Goal: Task Accomplishment & Management: Manage account settings

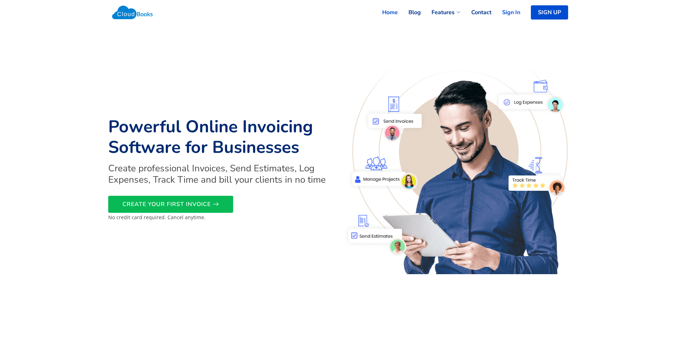
click at [510, 9] on link "Sign In" at bounding box center [506, 13] width 29 height 16
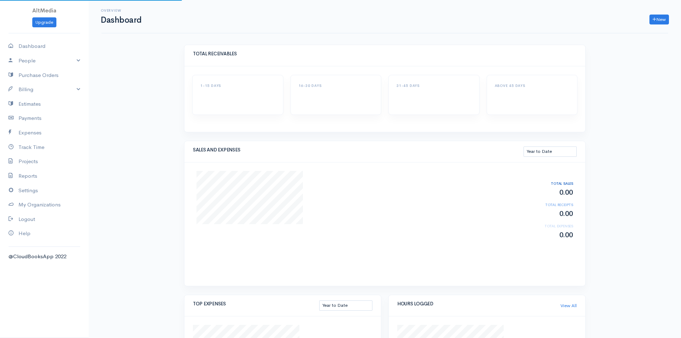
select select "thistoyear"
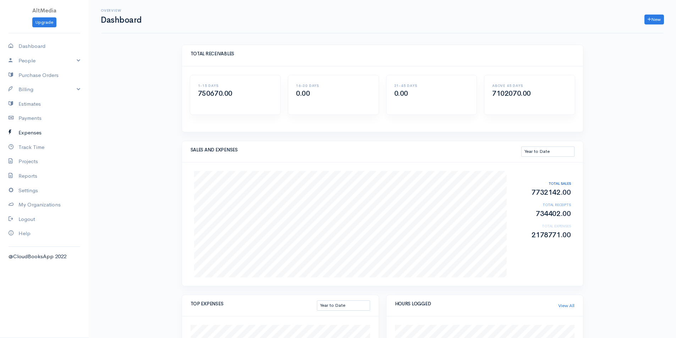
click at [38, 133] on link "Expenses" at bounding box center [44, 133] width 89 height 15
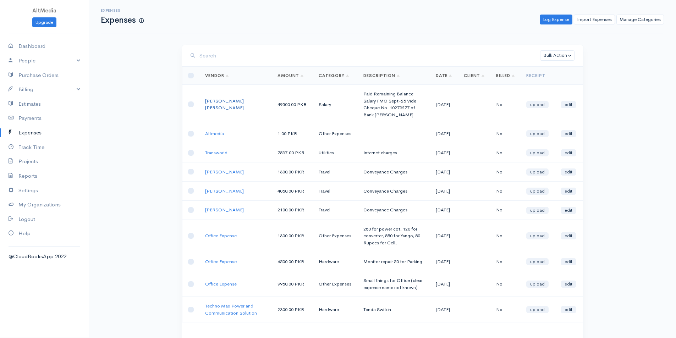
click at [223, 105] on link "Shamoon Altaf Hussain" at bounding box center [224, 104] width 39 height 13
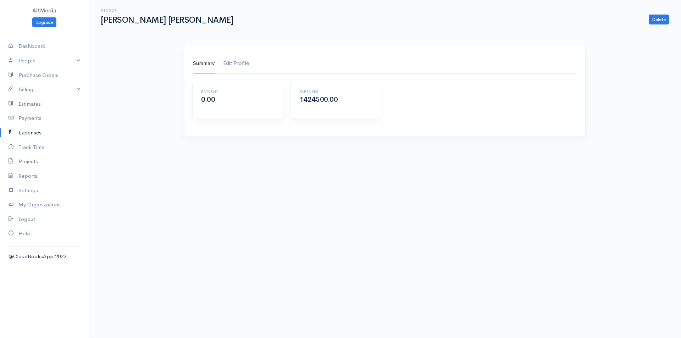
click at [241, 62] on link "Edit Profile" at bounding box center [236, 64] width 26 height 20
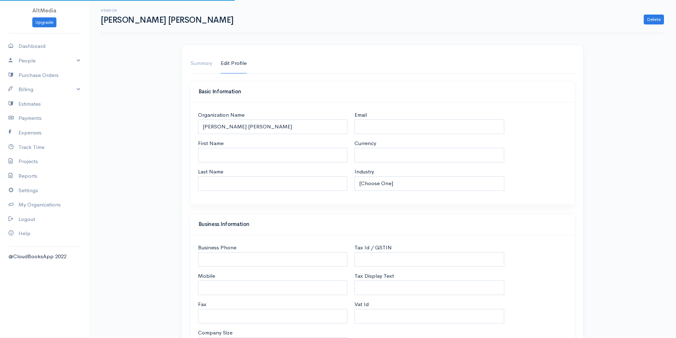
select select "PKR"
select select "Pakistan"
click at [25, 121] on link "Payments" at bounding box center [44, 118] width 89 height 15
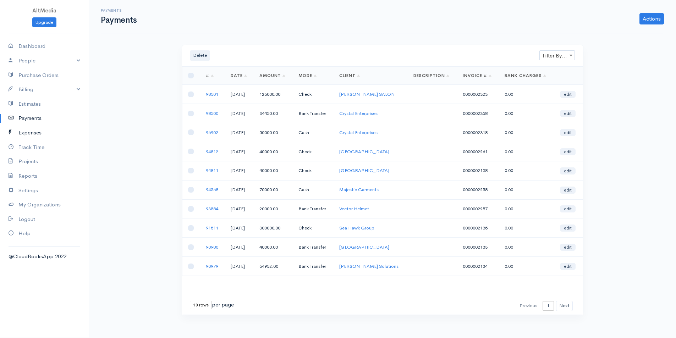
click at [30, 131] on link "Expenses" at bounding box center [44, 133] width 89 height 15
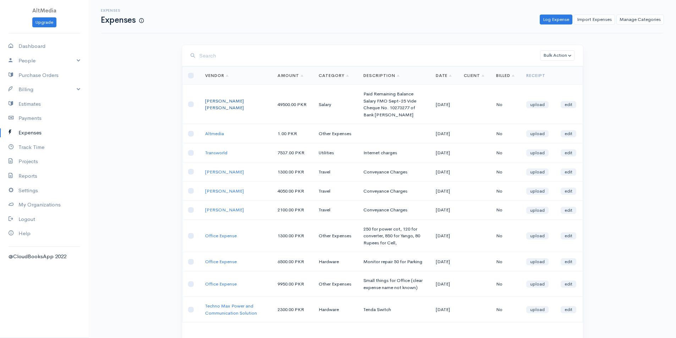
click at [233, 105] on link "Shamoon Altaf Hussain" at bounding box center [224, 104] width 39 height 13
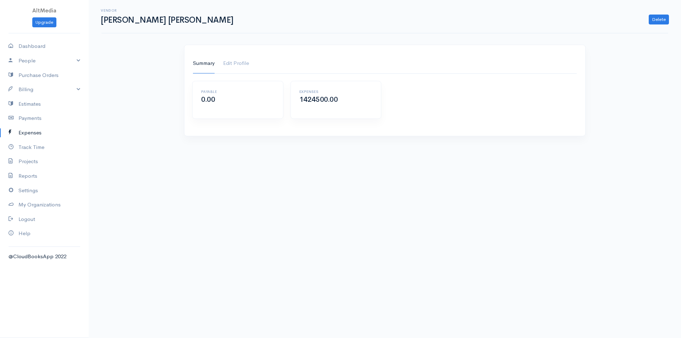
click at [302, 96] on h2 "1424500.00" at bounding box center [336, 100] width 73 height 8
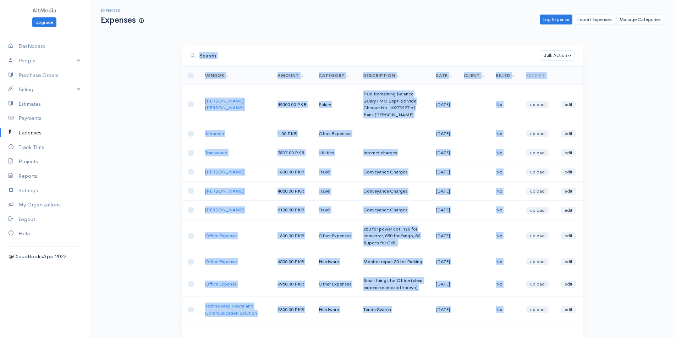
click at [126, 244] on div "Expenses Expenses Log Expense Import Expenses Manage Categories Action New Expe…" at bounding box center [382, 194] width 587 height 388
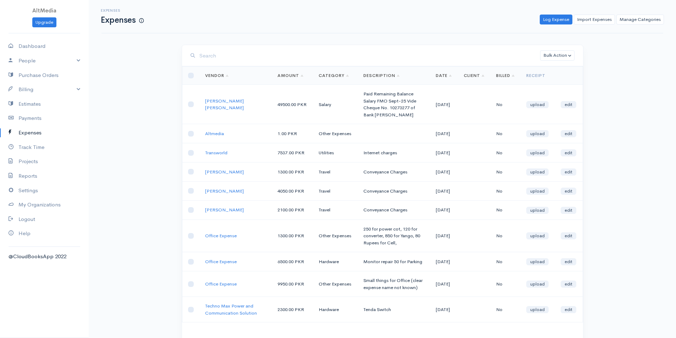
click at [621, 133] on div "Expenses Expenses Log Expense Import Expenses Manage Categories Action New Expe…" at bounding box center [382, 194] width 587 height 388
